Goal: Transaction & Acquisition: Purchase product/service

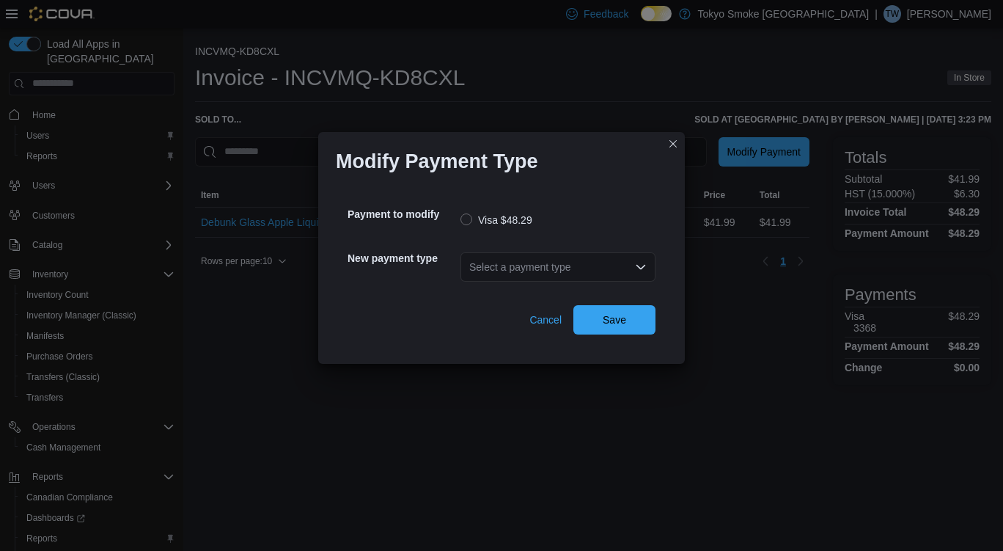
click at [547, 263] on div "Select a payment type" at bounding box center [558, 266] width 195 height 29
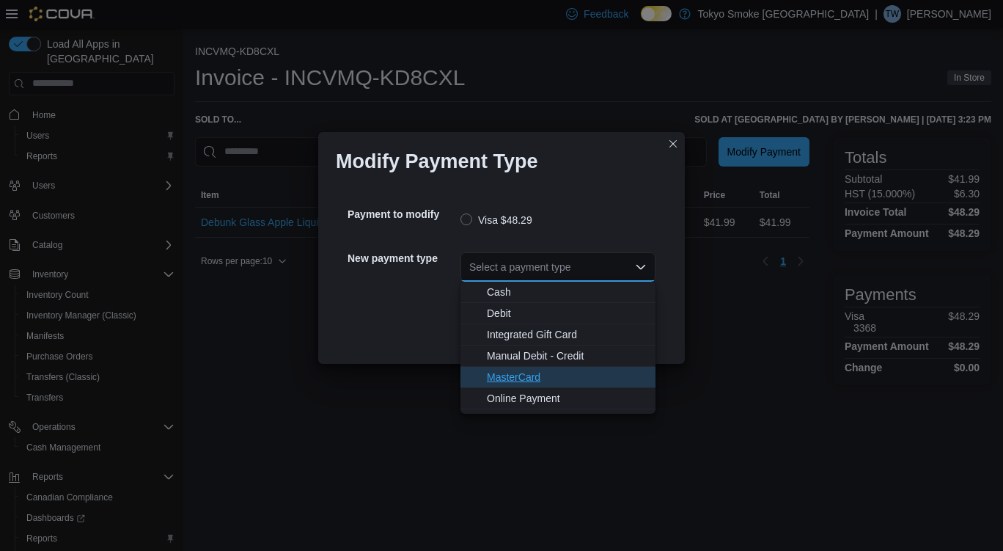
click at [527, 377] on span "MasterCard" at bounding box center [567, 377] width 160 height 15
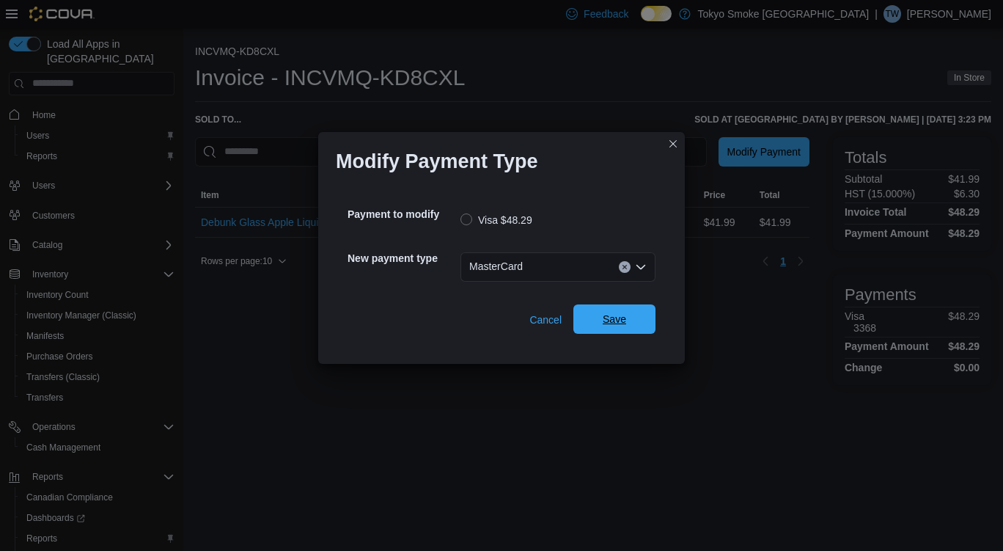
click at [631, 308] on span "Save" at bounding box center [614, 318] width 65 height 29
click at [516, 255] on div "Select a payment type" at bounding box center [558, 266] width 195 height 29
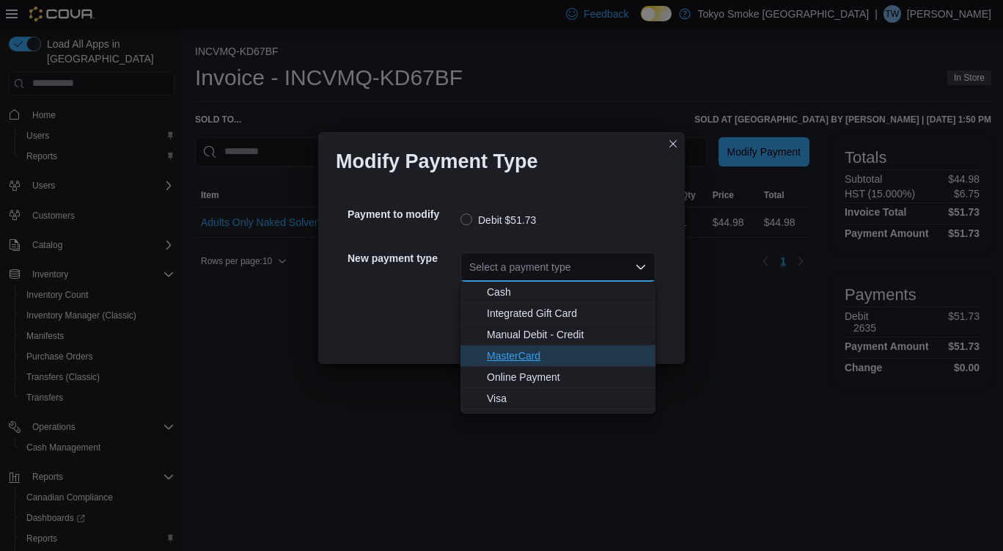
click at [550, 362] on span "MasterCard" at bounding box center [567, 355] width 160 height 15
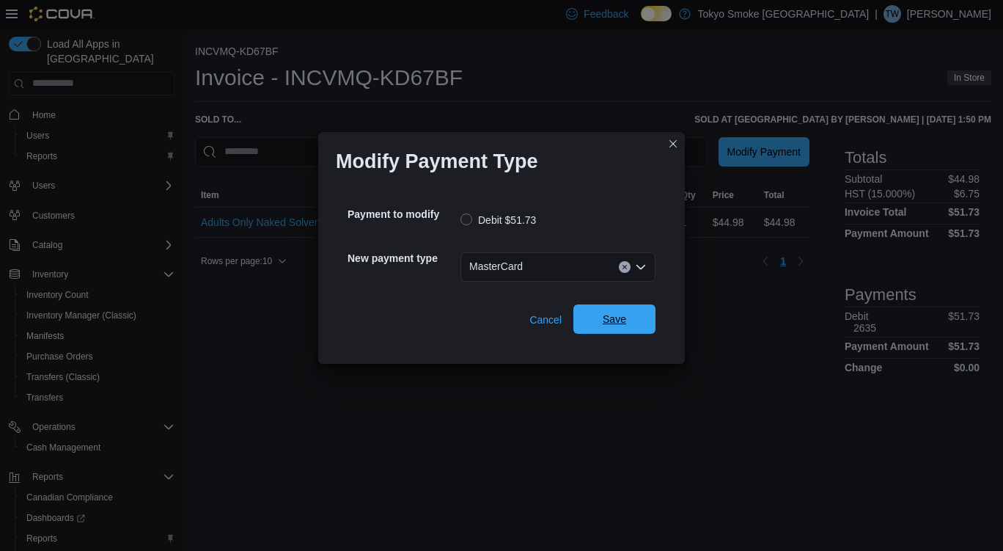
click at [617, 323] on span "Save" at bounding box center [614, 319] width 23 height 15
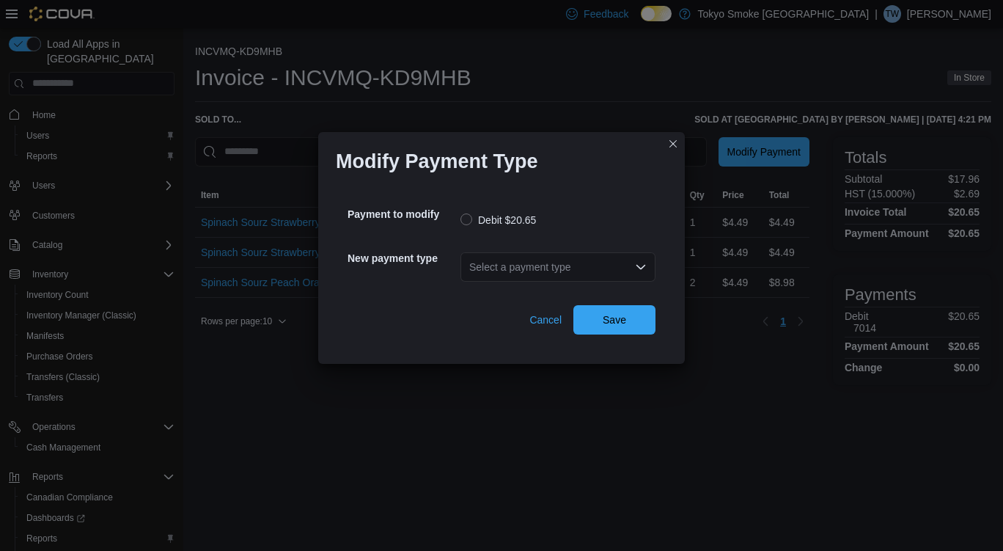
click at [560, 266] on div "Select a payment type" at bounding box center [558, 266] width 195 height 29
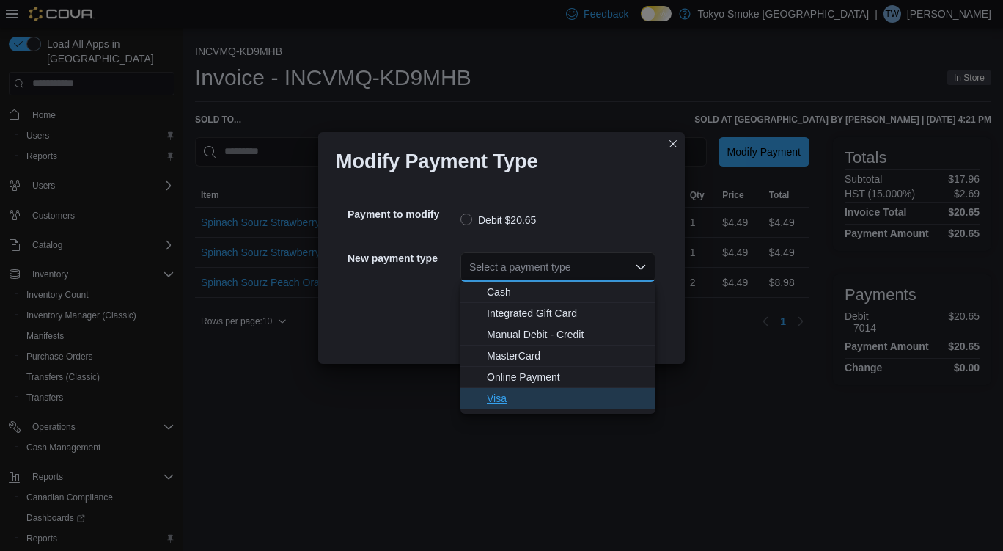
click at [546, 409] on button "Visa" at bounding box center [558, 398] width 195 height 21
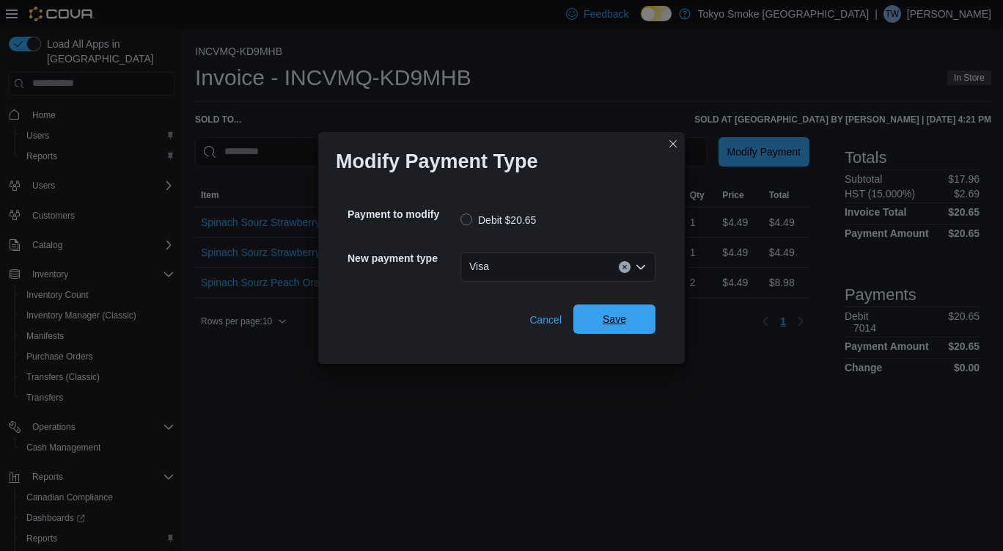
click at [636, 312] on span "Save" at bounding box center [614, 318] width 65 height 29
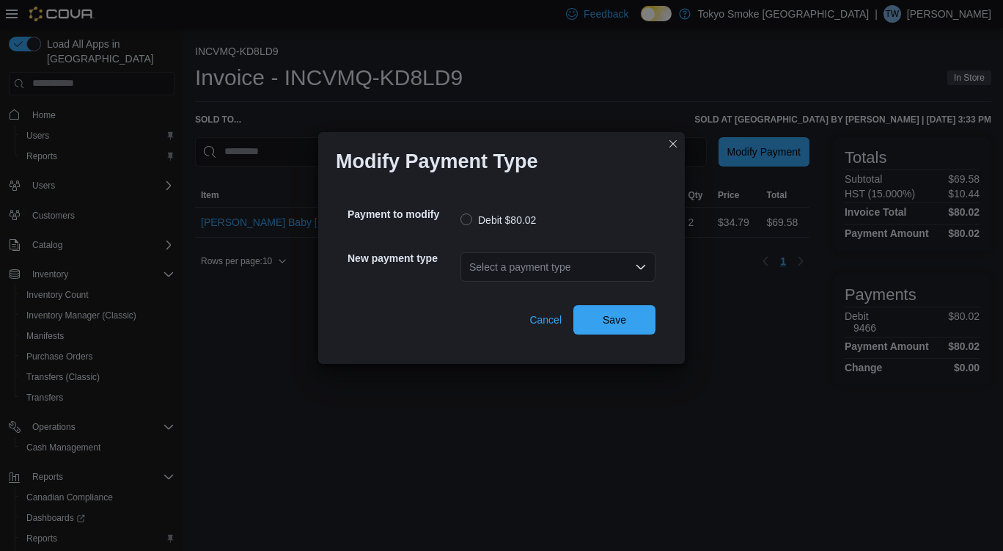
click at [552, 252] on div "Select a payment type" at bounding box center [558, 266] width 195 height 29
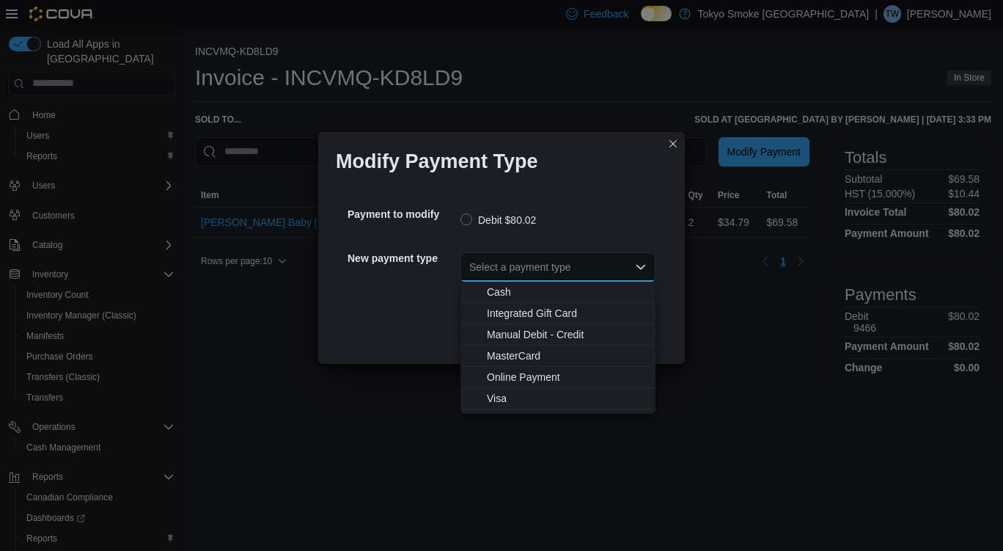
click at [535, 417] on div "Modify Payment Type Payment to modify Debit $80.02 New payment type Select a pa…" at bounding box center [501, 275] width 1003 height 551
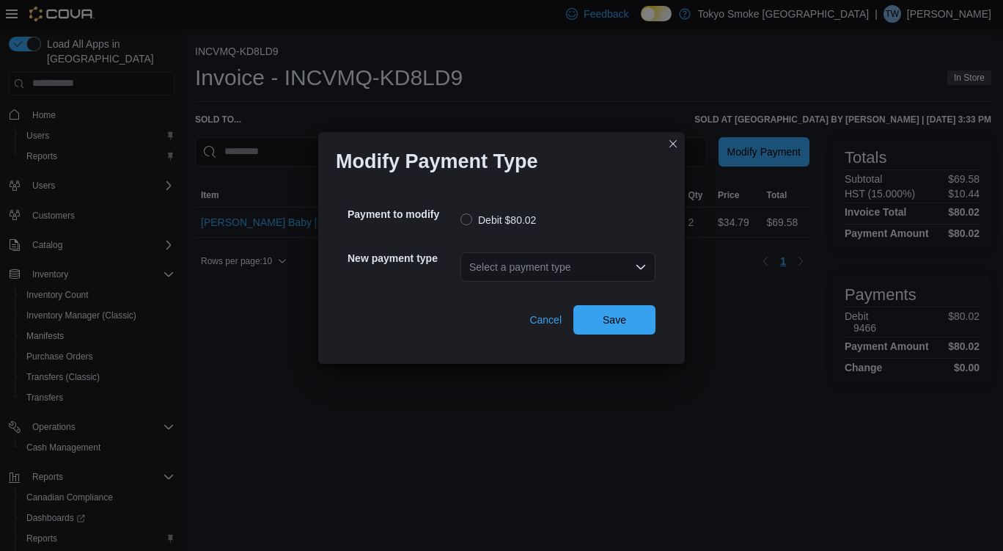
click at [554, 404] on div "Modify Payment Type Payment to modify Debit $80.02 New payment type Select a pa…" at bounding box center [501, 275] width 1003 height 551
click at [568, 275] on div "Select a payment type" at bounding box center [558, 266] width 195 height 29
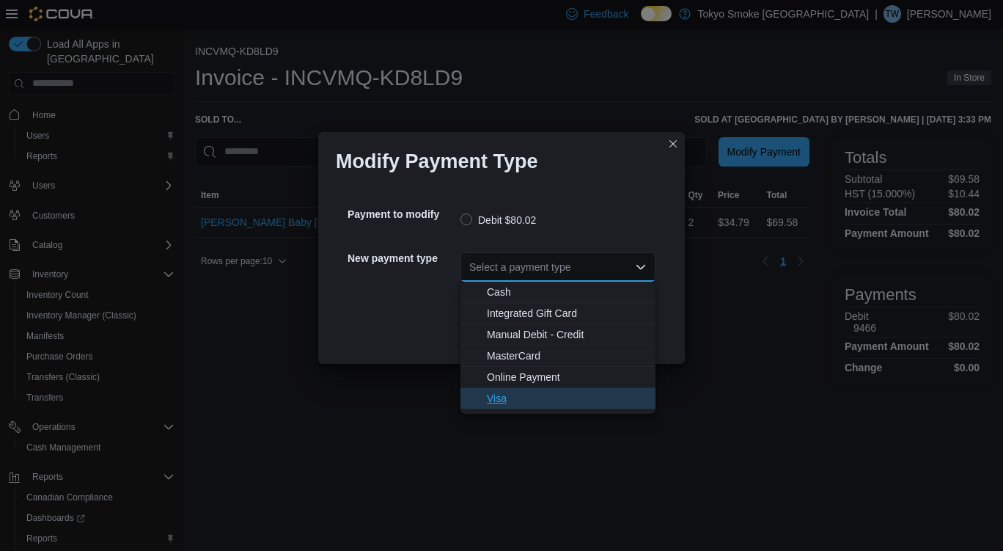
click at [536, 405] on span "Visa" at bounding box center [567, 398] width 160 height 15
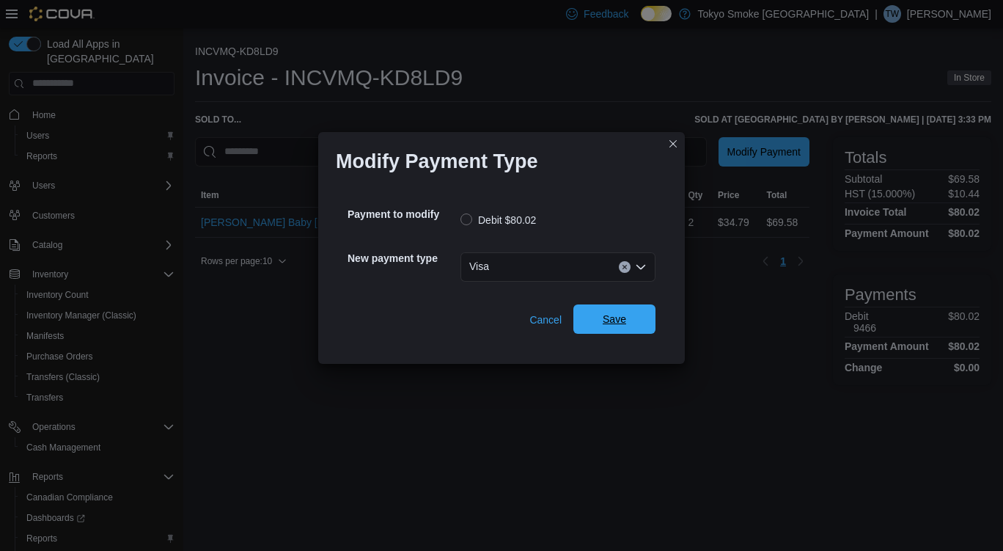
click at [616, 329] on span "Save" at bounding box center [614, 318] width 65 height 29
click at [553, 266] on div "Select a payment type" at bounding box center [558, 266] width 195 height 29
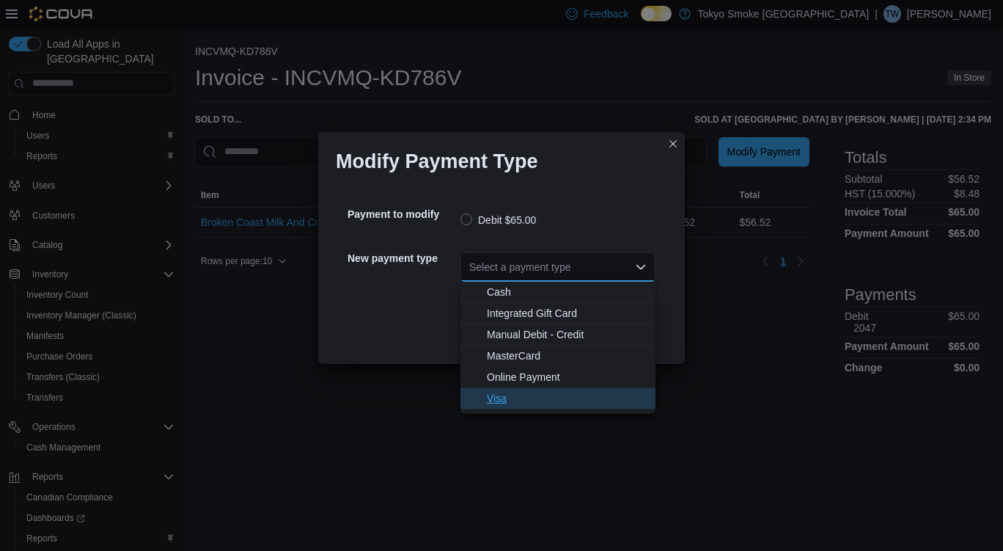
click at [519, 402] on span "Visa" at bounding box center [567, 398] width 160 height 15
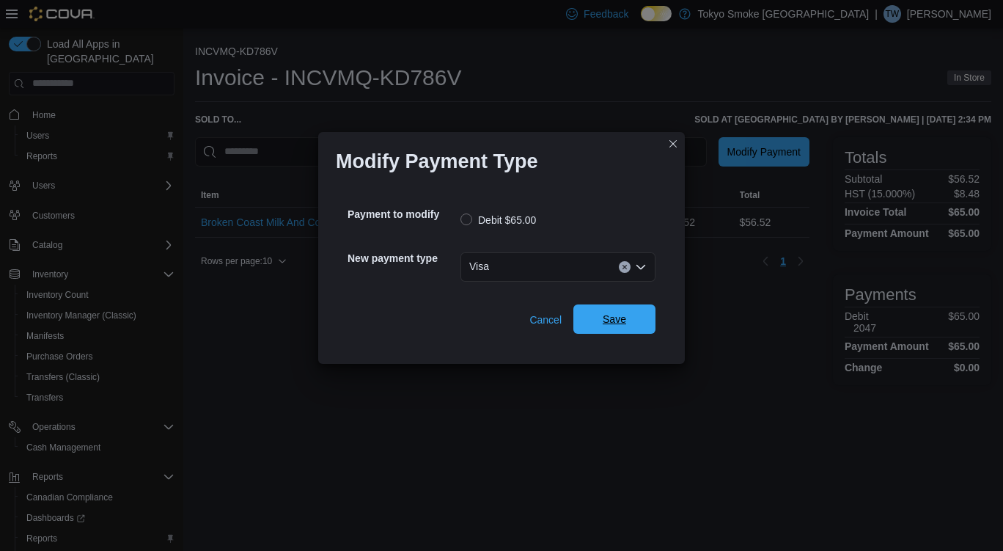
click at [617, 311] on span "Save" at bounding box center [614, 318] width 65 height 29
click at [563, 255] on div "Select a payment type" at bounding box center [558, 266] width 195 height 29
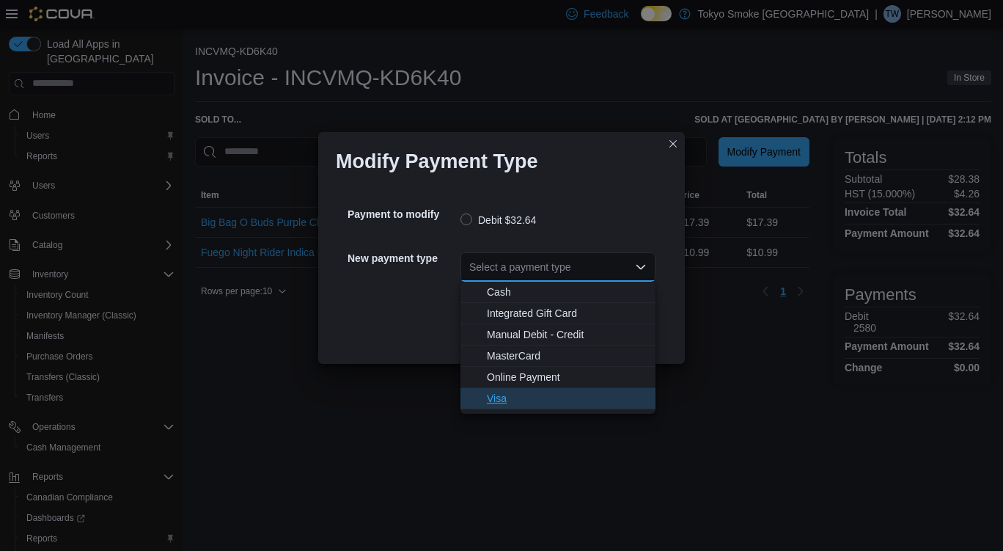
click at [532, 402] on span "Visa" at bounding box center [567, 398] width 160 height 15
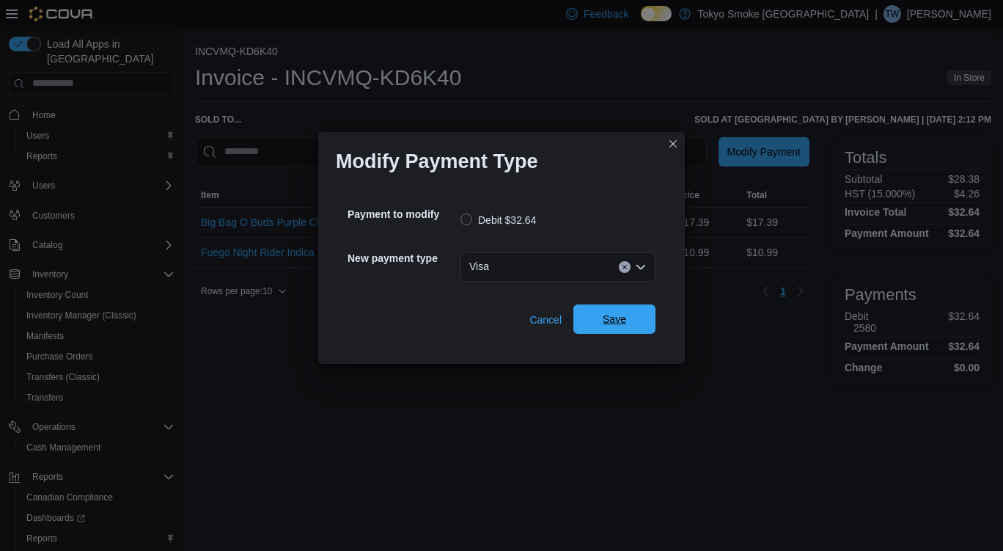
click at [617, 311] on span "Save" at bounding box center [614, 318] width 65 height 29
click at [535, 261] on div "Select a payment type" at bounding box center [558, 266] width 195 height 29
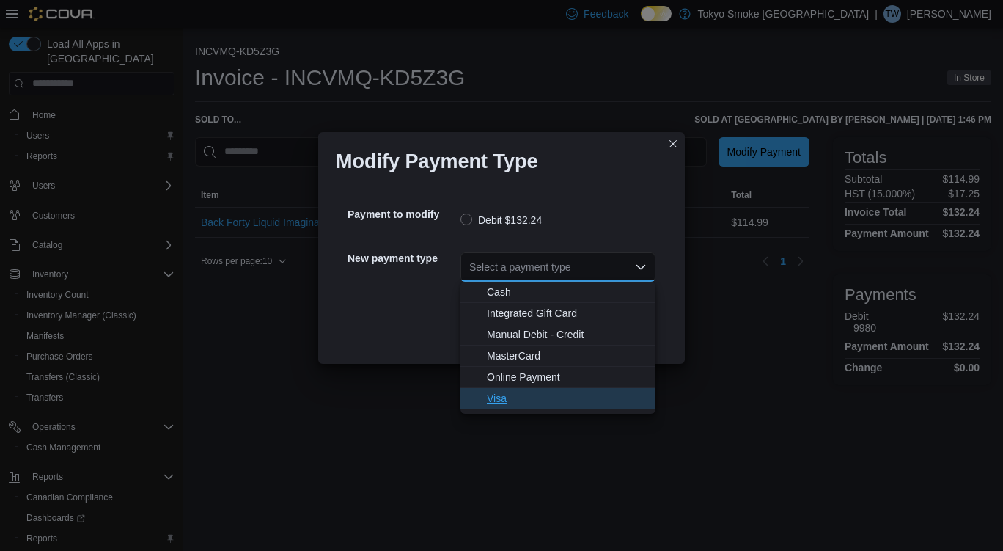
click at [513, 406] on button "Visa" at bounding box center [558, 398] width 195 height 21
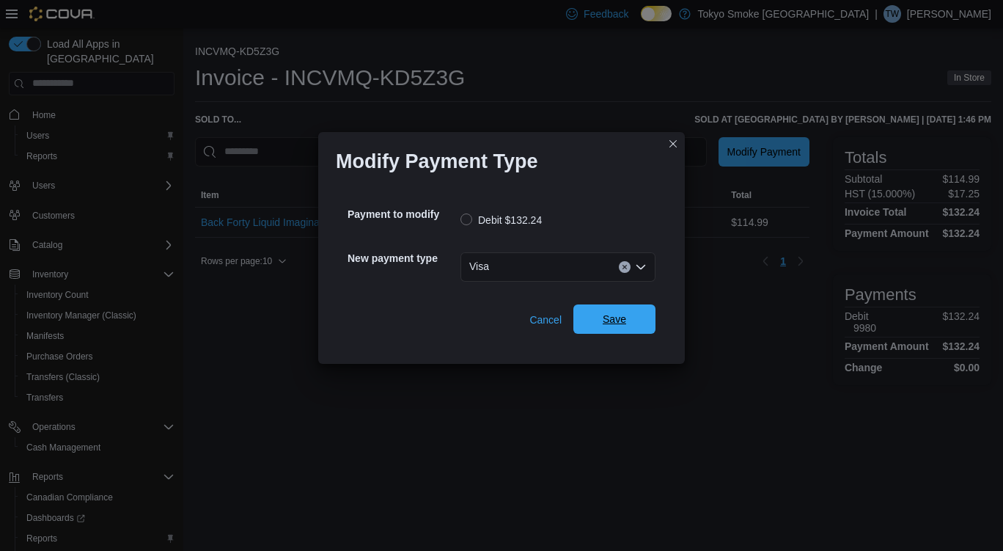
click at [615, 323] on span "Save" at bounding box center [614, 319] width 23 height 15
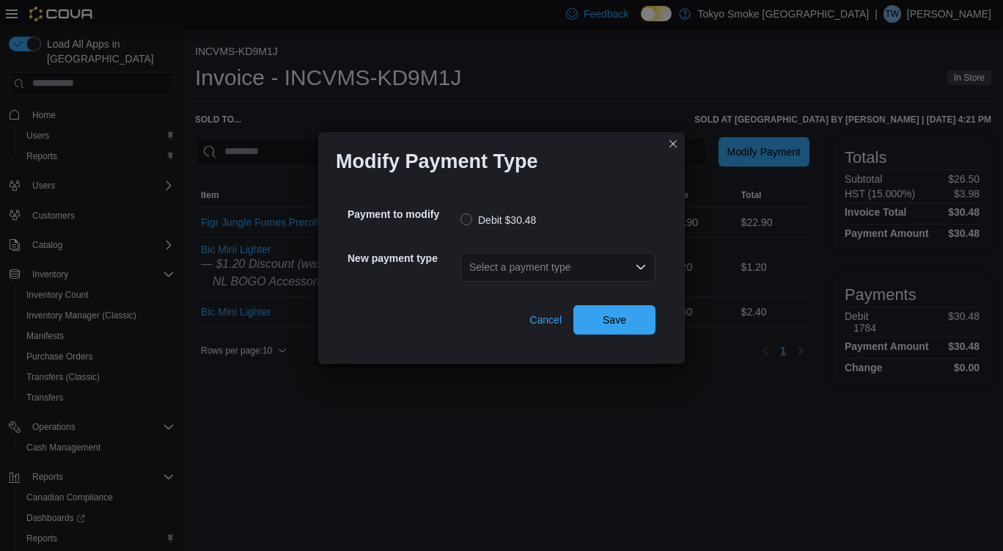
click at [543, 275] on div "Select a payment type" at bounding box center [558, 266] width 195 height 29
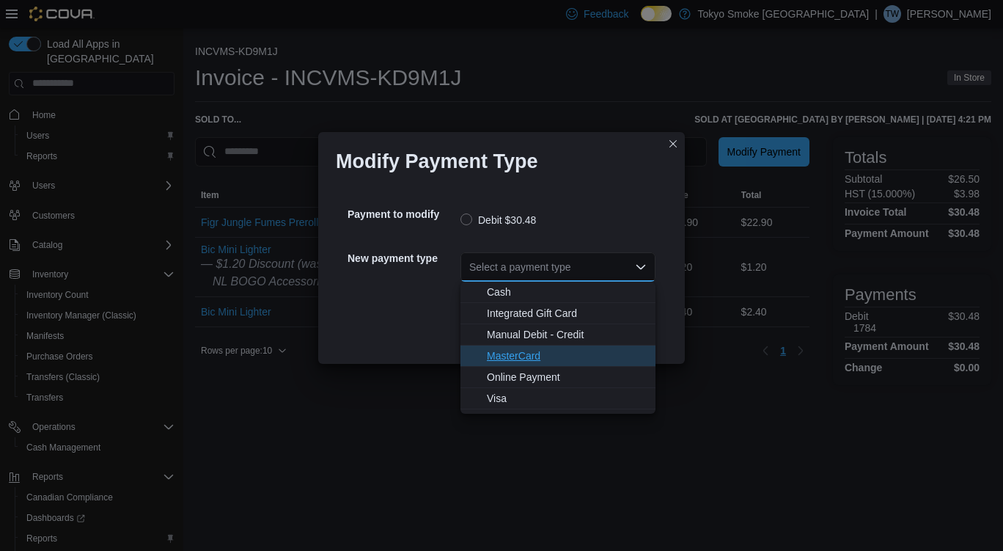
click at [538, 362] on span "MasterCard" at bounding box center [567, 355] width 160 height 15
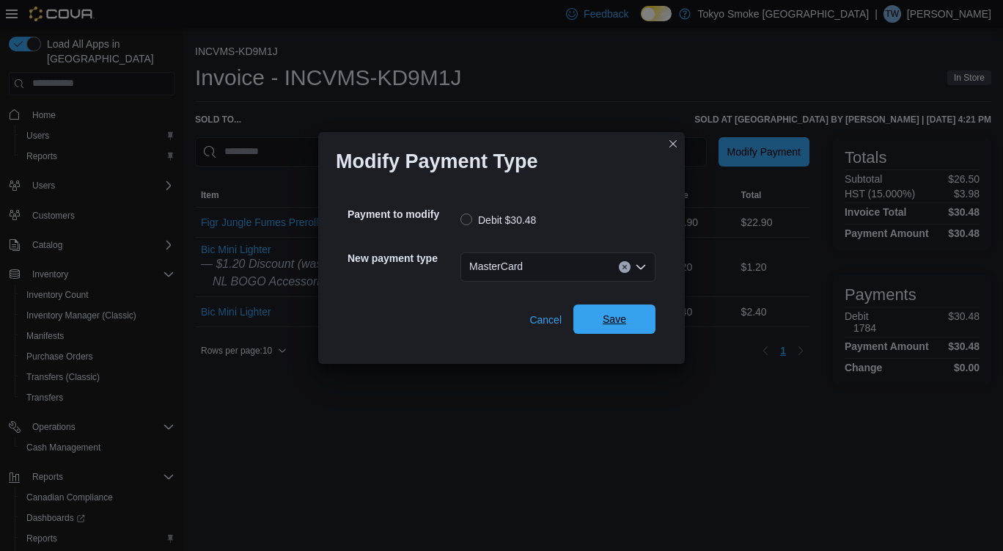
click at [607, 325] on span "Save" at bounding box center [614, 319] width 23 height 15
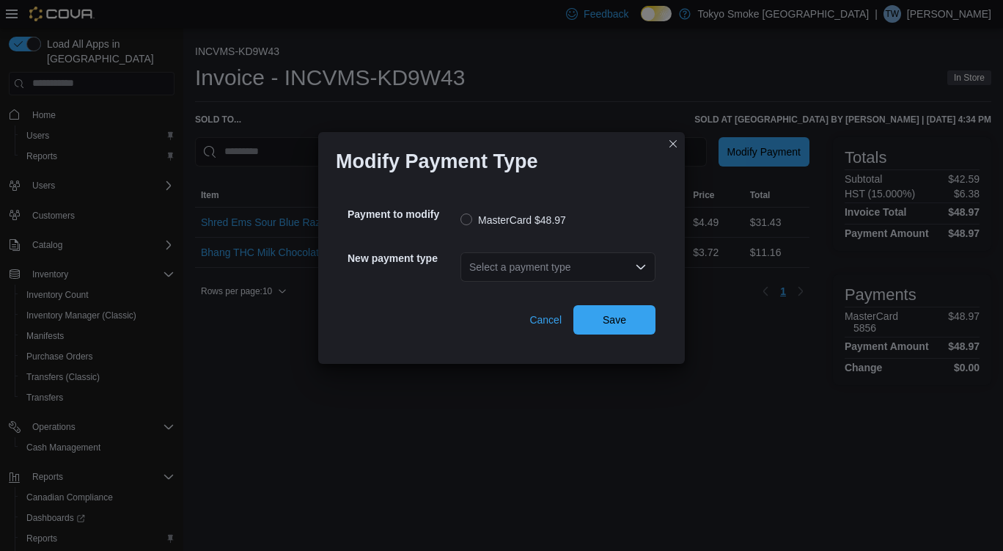
click at [545, 224] on label "MasterCard $48.97" at bounding box center [514, 220] width 106 height 18
click at [551, 274] on div "Select a payment type" at bounding box center [558, 266] width 195 height 29
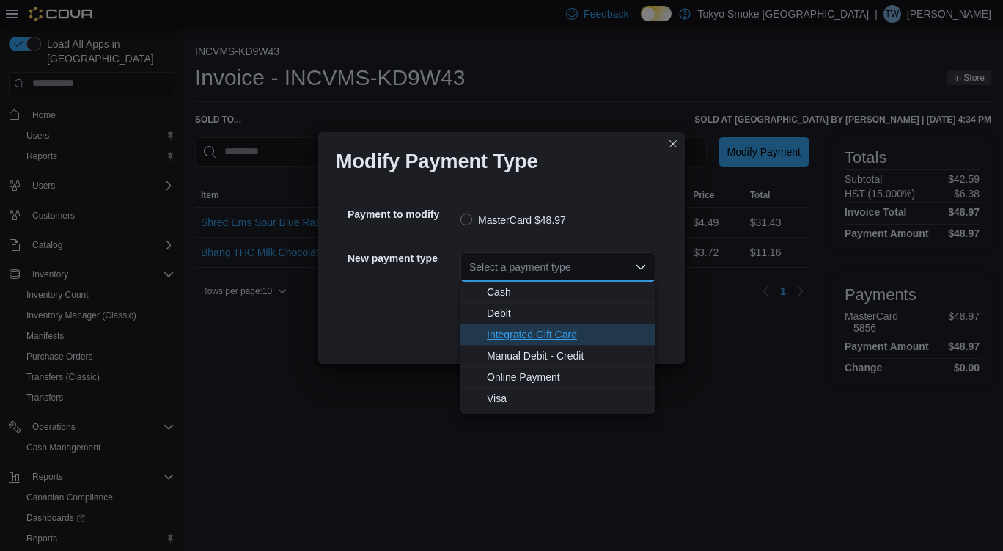
click at [511, 332] on span "Integrated Gift Card" at bounding box center [567, 334] width 160 height 15
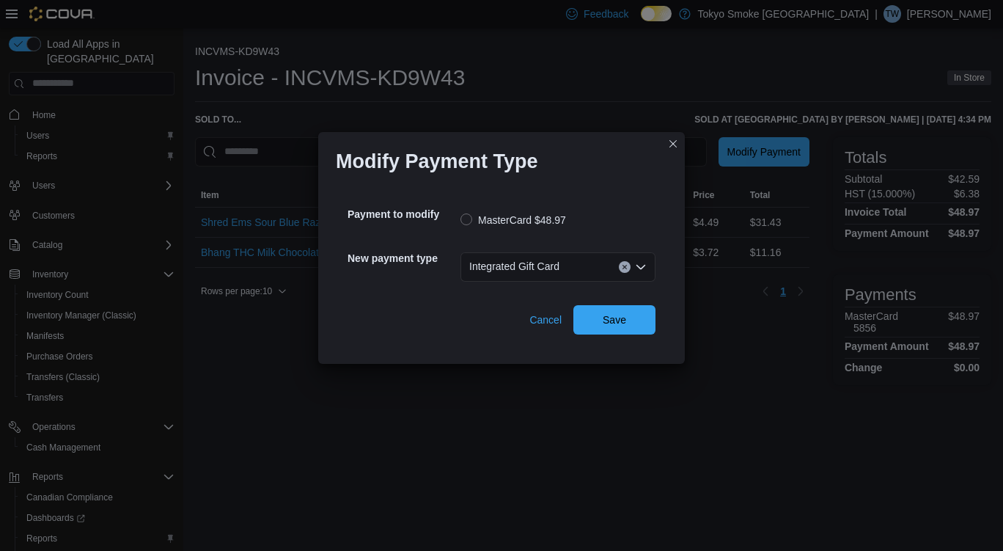
click at [632, 276] on div "Integrated Gift Card Combo box. Selected. Integrated Gift Card. Press Backspace…" at bounding box center [558, 266] width 195 height 29
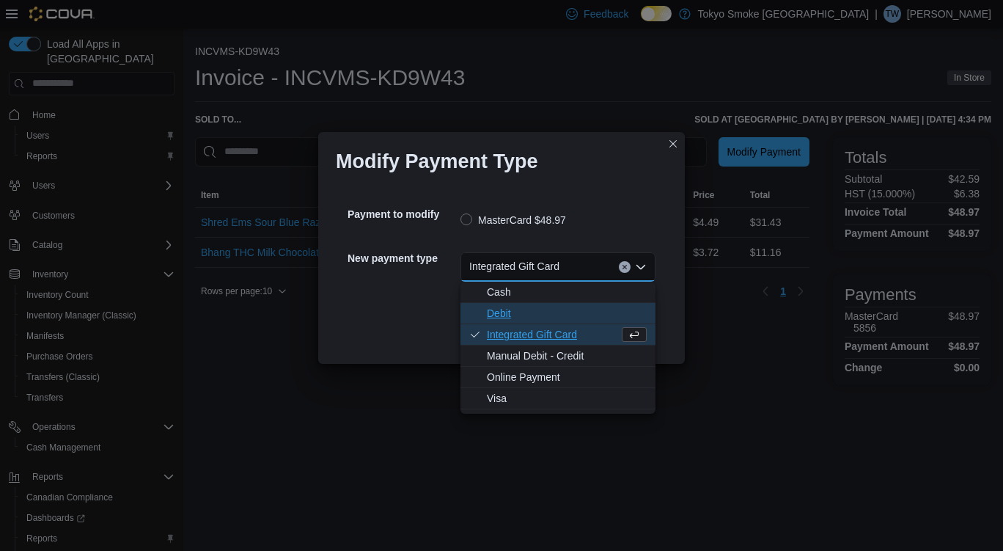
click at [566, 306] on span "Debit" at bounding box center [567, 313] width 160 height 15
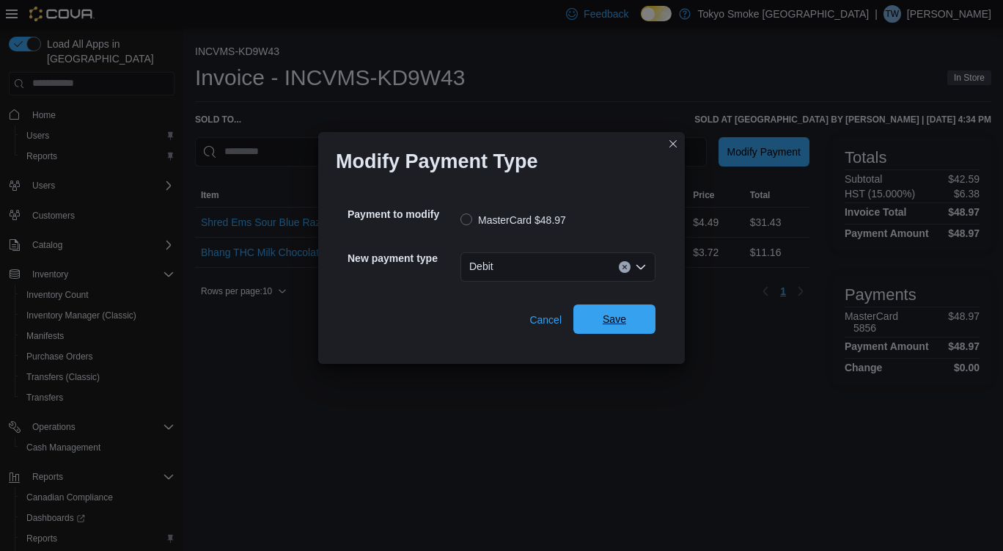
click at [626, 316] on span "Save" at bounding box center [614, 319] width 23 height 15
click at [549, 255] on div "Select a payment type" at bounding box center [558, 266] width 195 height 29
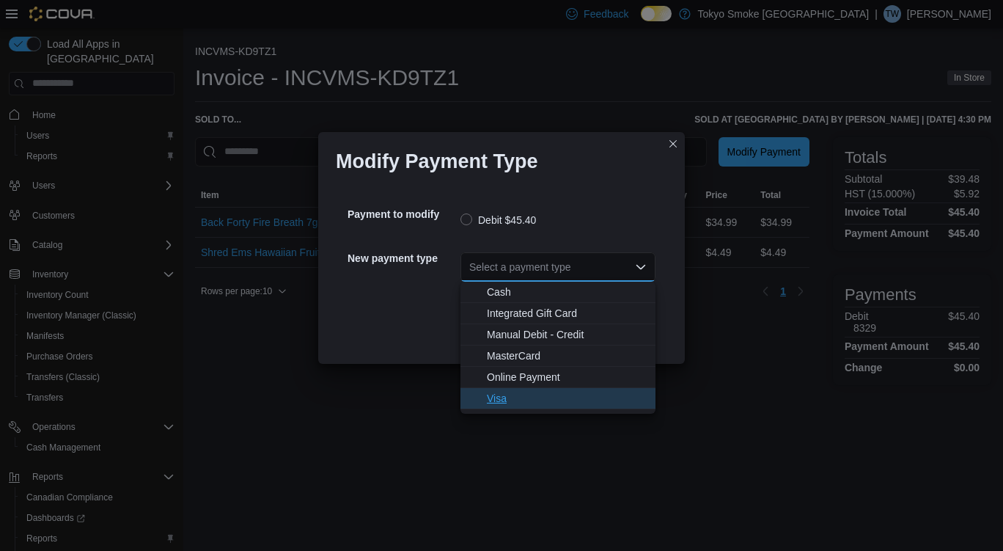
click at [554, 399] on span "Visa" at bounding box center [567, 398] width 160 height 15
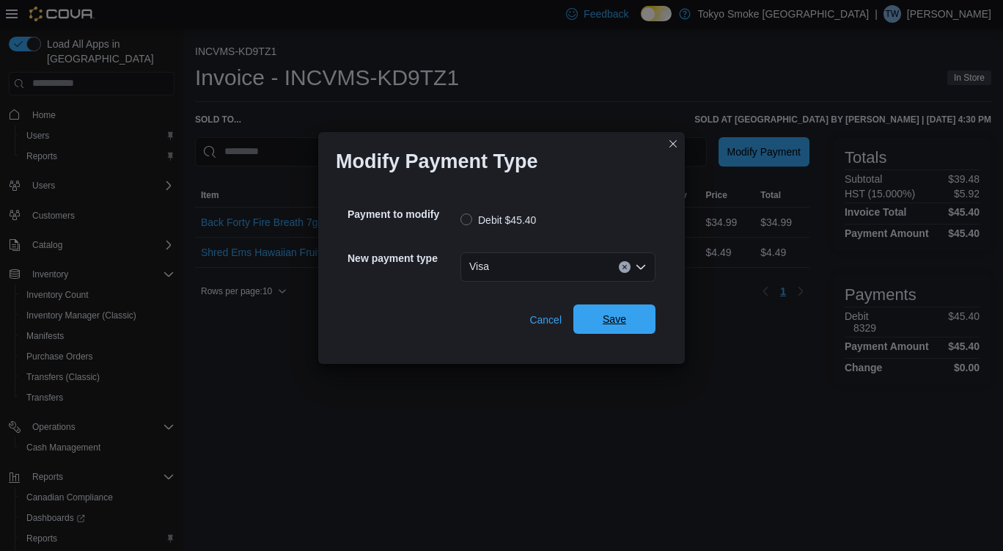
click at [623, 323] on span "Save" at bounding box center [614, 319] width 23 height 15
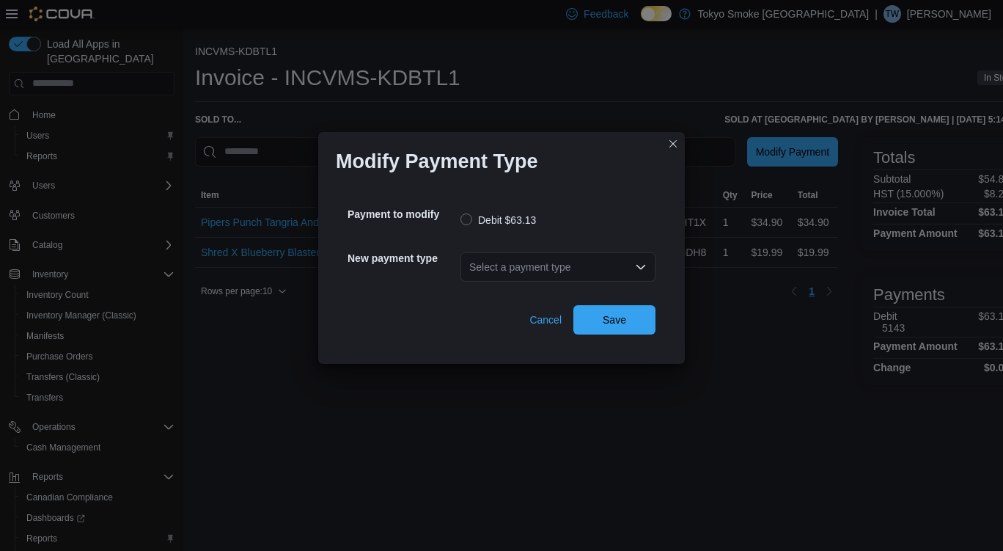
click at [546, 265] on div "Select a payment type" at bounding box center [558, 266] width 195 height 29
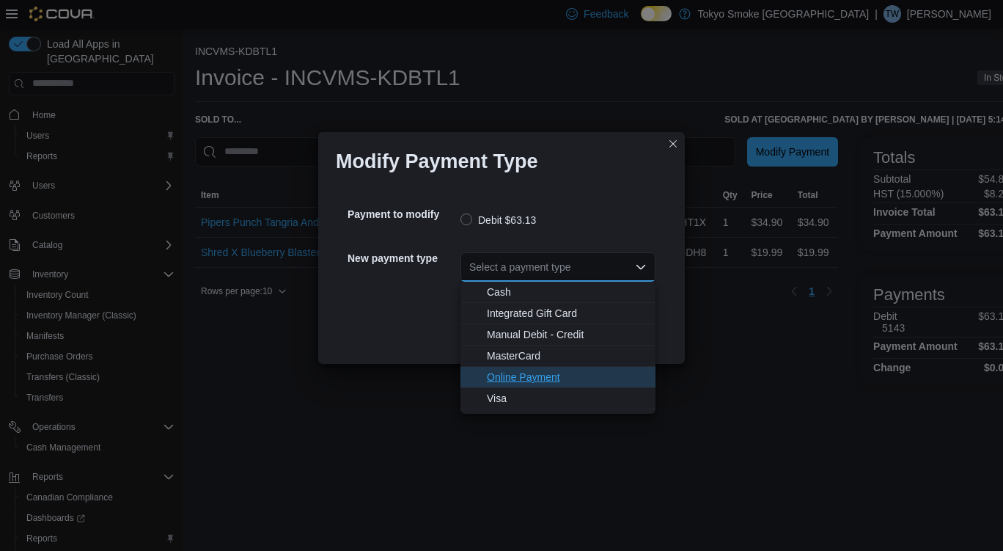
click at [506, 369] on button "Online Payment" at bounding box center [558, 377] width 195 height 21
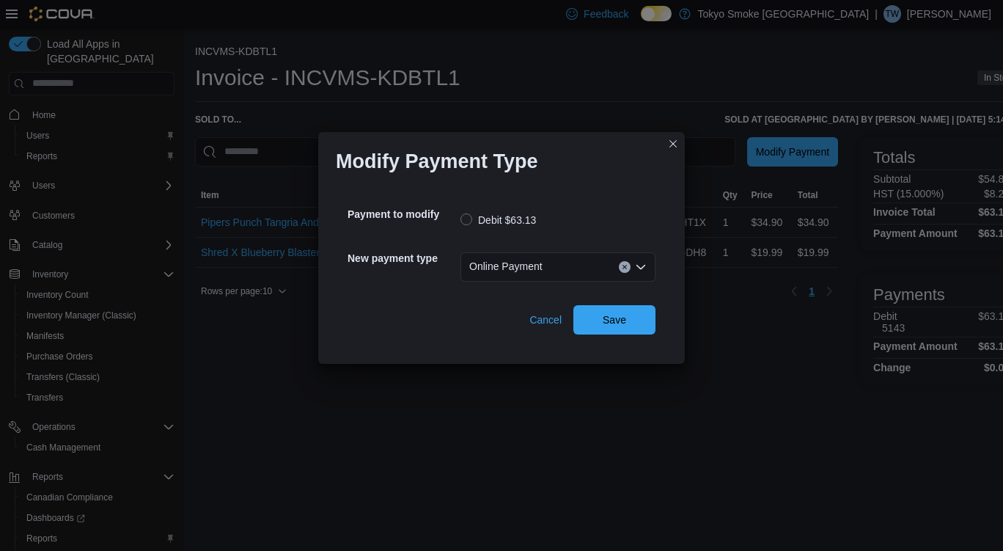
click at [615, 268] on div "Online Payment Combo box. Selected. Online Payment. Press Backspace to delete O…" at bounding box center [558, 266] width 195 height 29
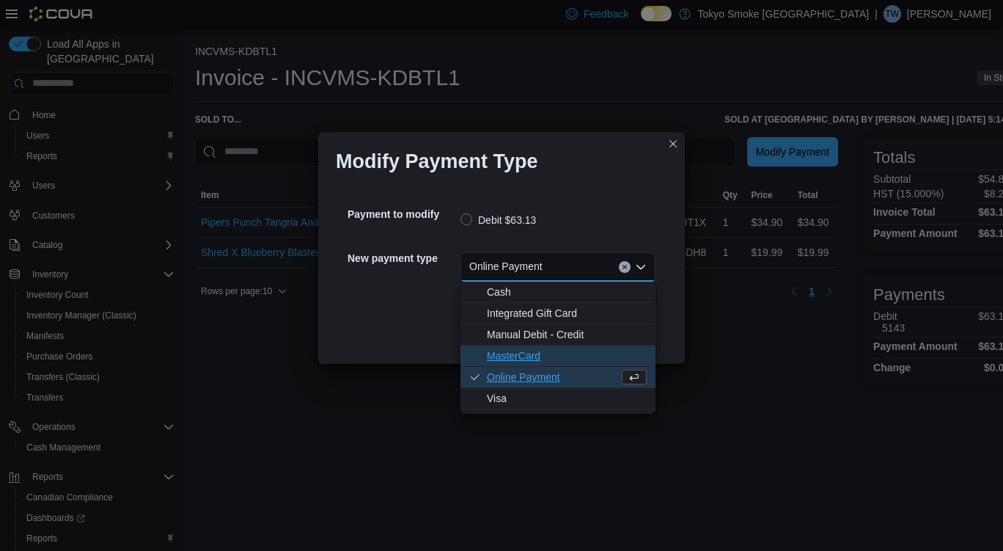
click at [552, 357] on span "MasterCard" at bounding box center [567, 355] width 160 height 15
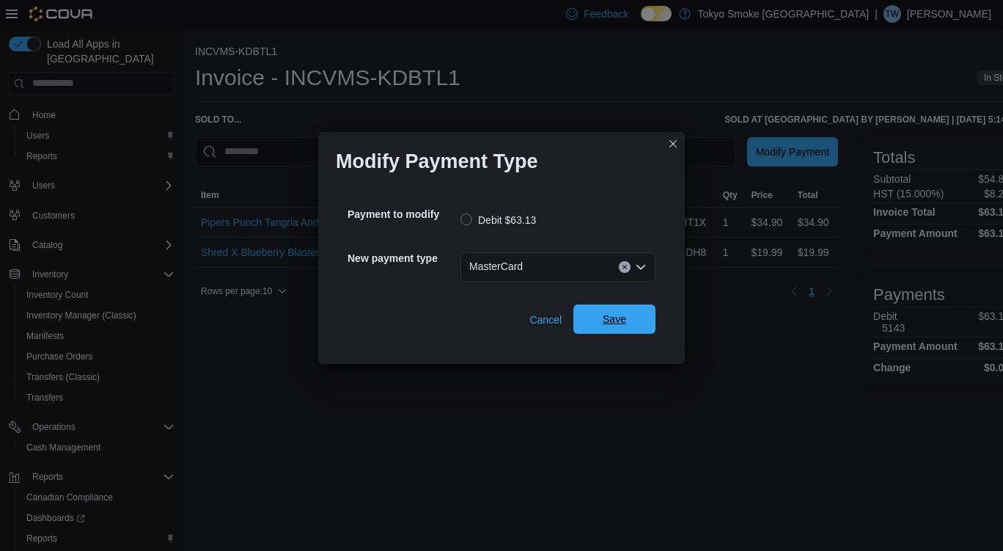
click at [617, 317] on span "Save" at bounding box center [614, 319] width 23 height 15
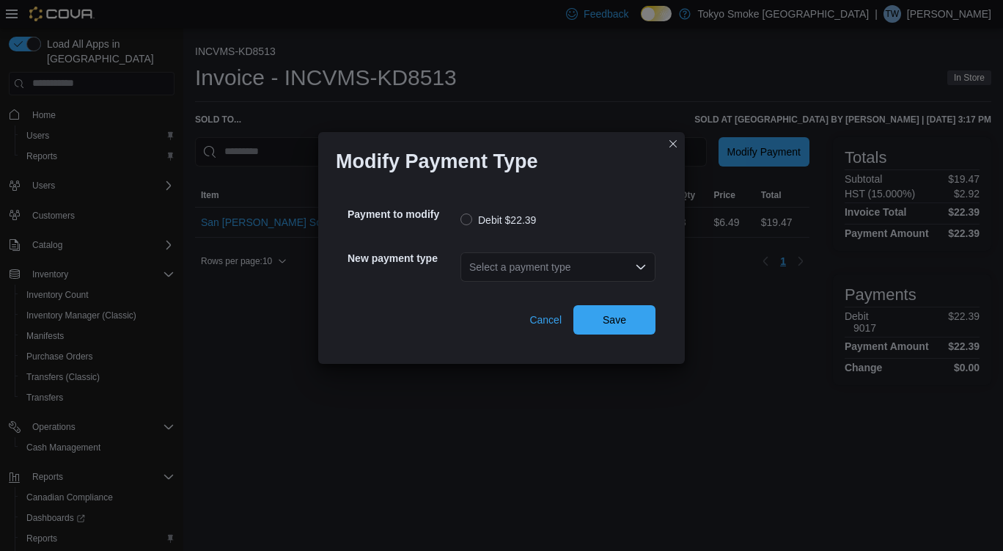
click at [547, 277] on div "Select a payment type" at bounding box center [558, 266] width 195 height 29
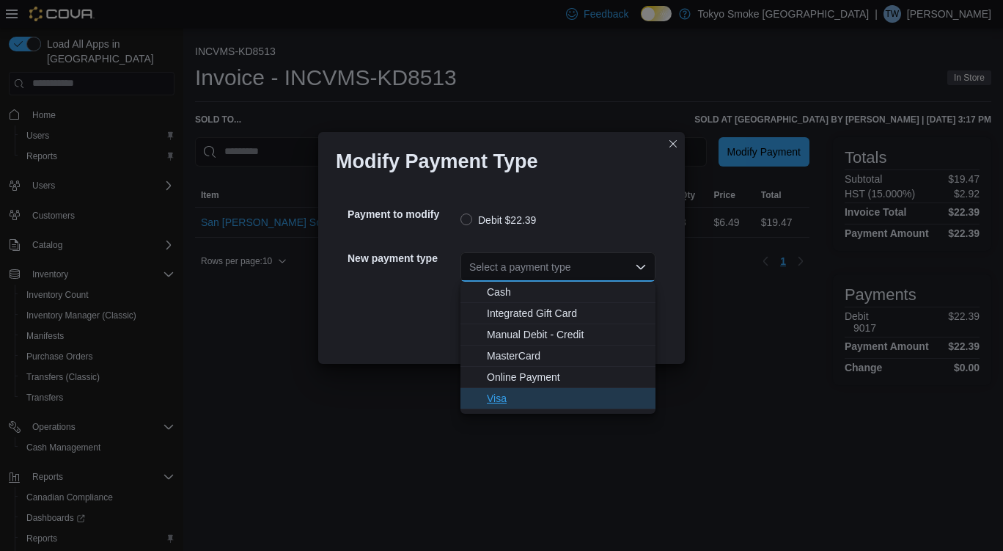
click at [538, 398] on span "Visa" at bounding box center [567, 398] width 160 height 15
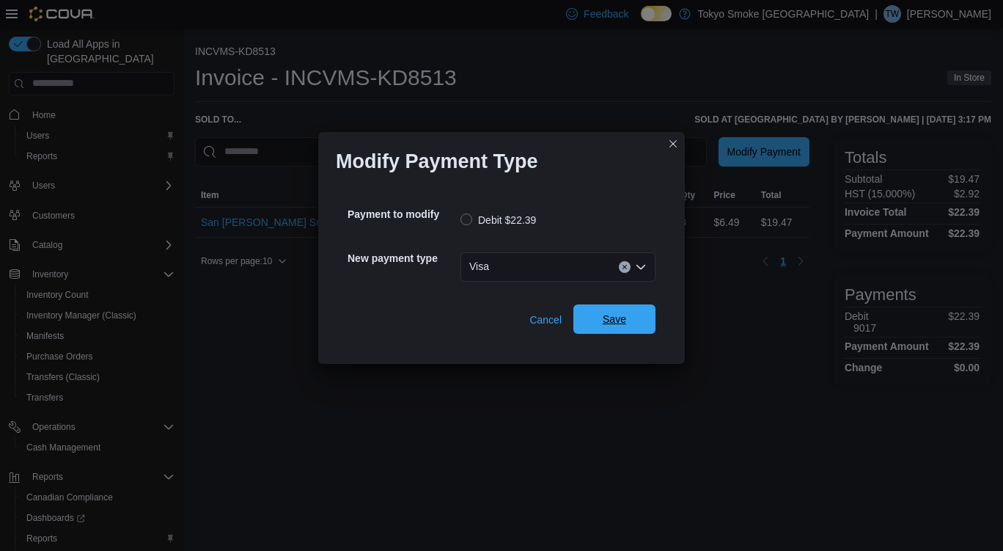
click at [631, 315] on span "Save" at bounding box center [614, 318] width 65 height 29
click at [541, 266] on div "Select a payment type" at bounding box center [558, 266] width 195 height 29
click at [563, 269] on div "Select a payment type" at bounding box center [558, 266] width 195 height 29
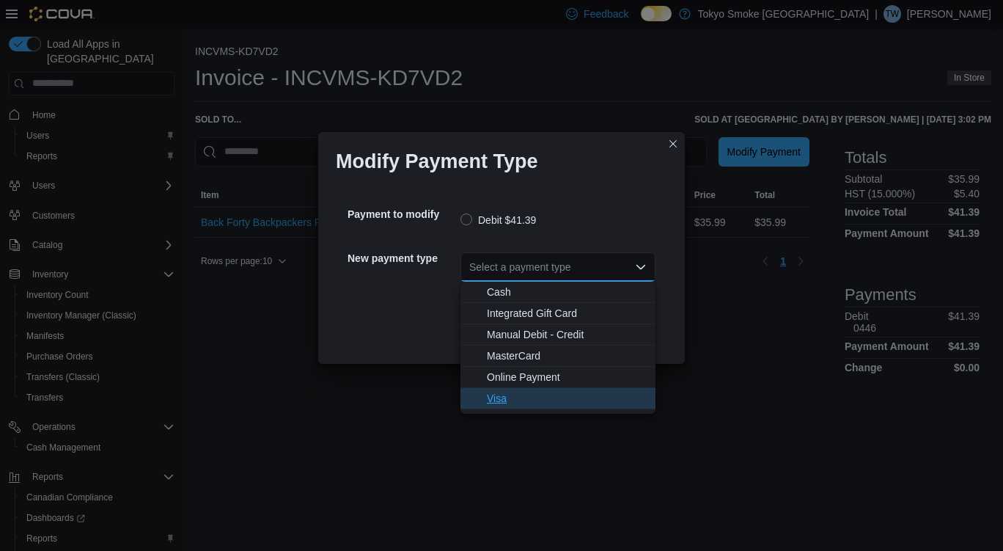
click at [581, 407] on button "Visa" at bounding box center [558, 398] width 195 height 21
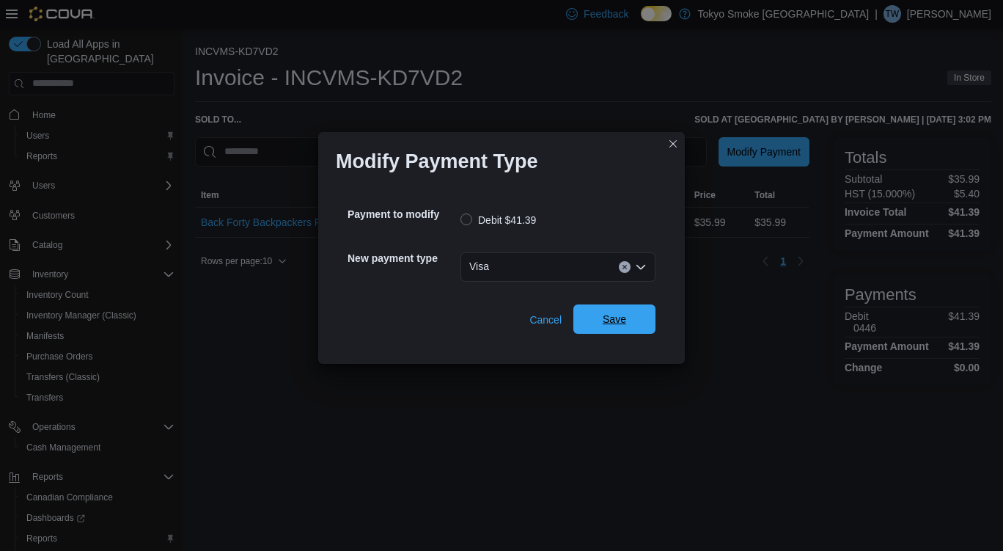
click at [613, 332] on span "Save" at bounding box center [614, 318] width 65 height 29
